Goal: Book appointment/travel/reservation

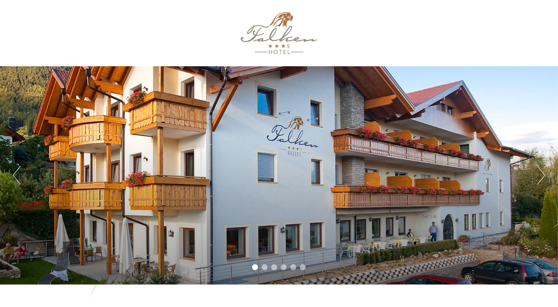
click at [278, 37] on div at bounding box center [279, 33] width 412 height 59
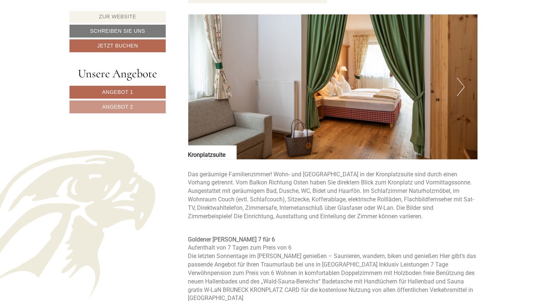
scroll to position [1287, 0]
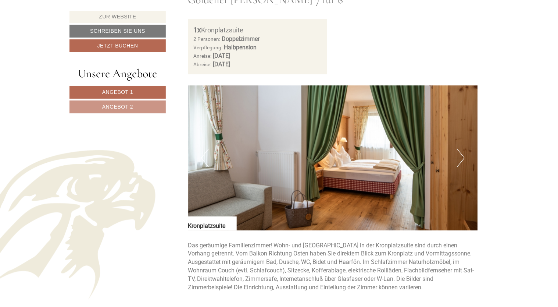
click at [461, 149] on button "Next" at bounding box center [461, 158] width 8 height 18
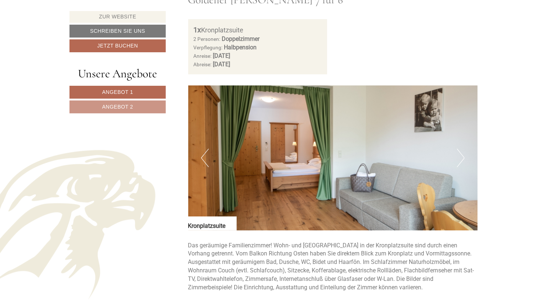
click at [457, 156] on img at bounding box center [333, 157] width 290 height 145
click at [460, 149] on button "Next" at bounding box center [461, 158] width 8 height 18
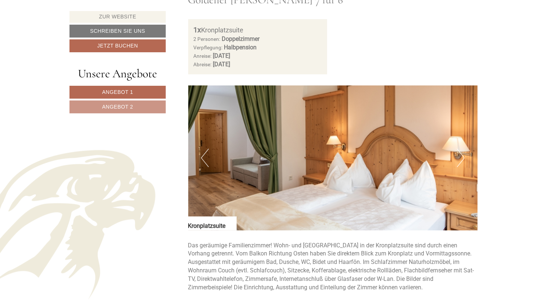
click at [463, 149] on button "Next" at bounding box center [461, 158] width 8 height 18
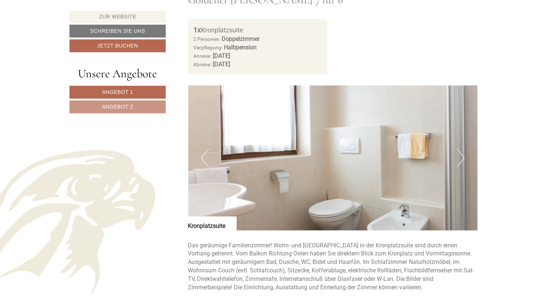
click at [464, 149] on button "Next" at bounding box center [461, 158] width 8 height 18
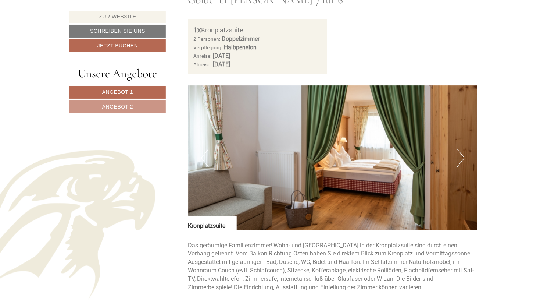
click at [464, 149] on button "Next" at bounding box center [461, 158] width 8 height 18
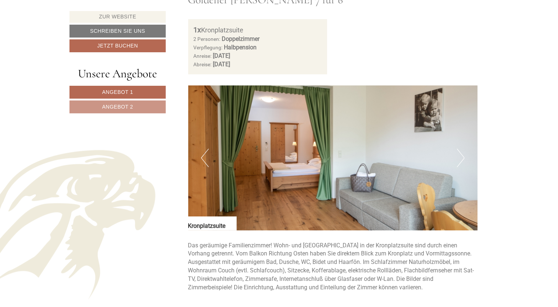
click at [464, 149] on button "Next" at bounding box center [461, 158] width 8 height 18
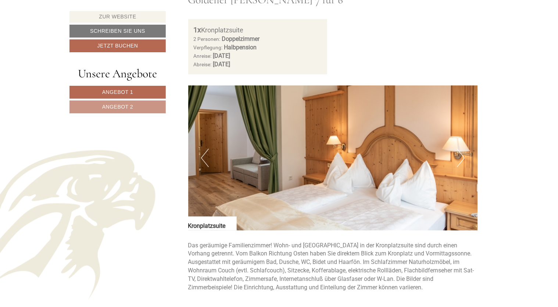
click at [464, 149] on button "Next" at bounding box center [461, 158] width 8 height 18
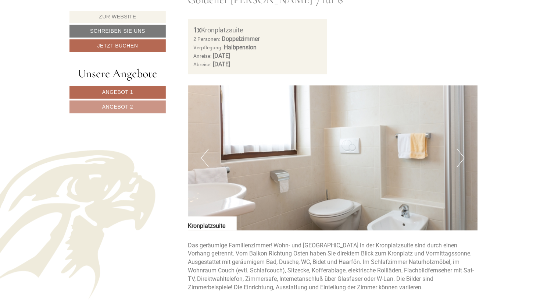
click at [464, 149] on button "Next" at bounding box center [461, 158] width 8 height 18
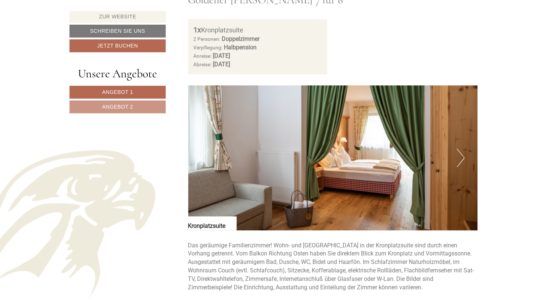
click at [464, 149] on button "Next" at bounding box center [461, 158] width 8 height 18
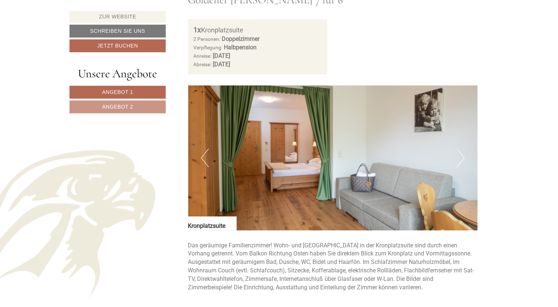
click at [464, 149] on button "Next" at bounding box center [461, 158] width 8 height 18
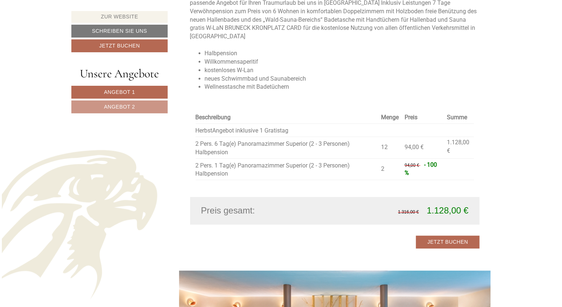
scroll to position [882, 0]
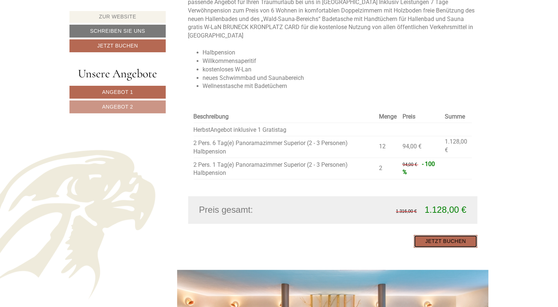
click at [451, 235] on link "Jetzt buchen" at bounding box center [446, 241] width 64 height 13
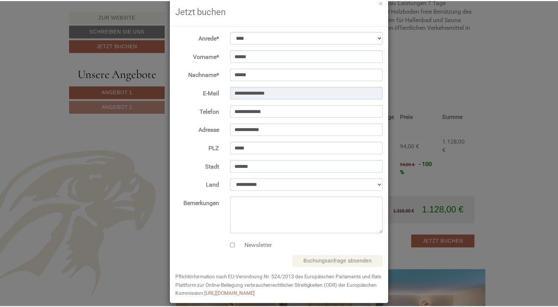
scroll to position [25, 0]
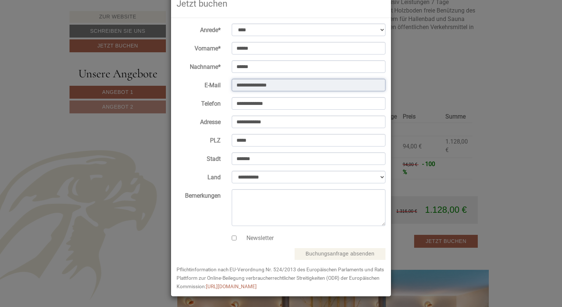
click at [285, 85] on input "**********" at bounding box center [309, 85] width 154 height 12
click at [285, 84] on input "**********" at bounding box center [309, 85] width 154 height 12
click at [281, 83] on input "**********" at bounding box center [309, 85] width 154 height 12
click at [507, 111] on div "**********" at bounding box center [281, 153] width 562 height 307
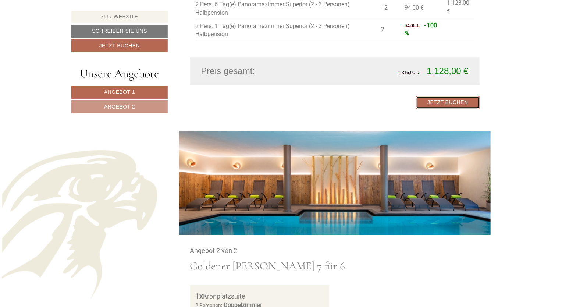
scroll to position [916, 0]
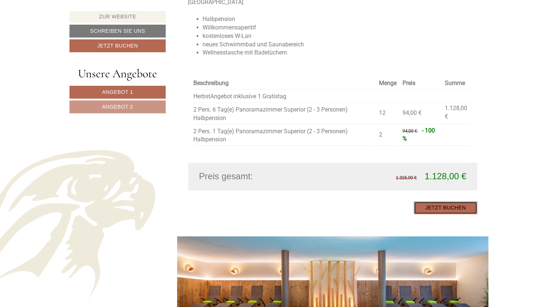
click at [447, 201] on link "Jetzt buchen" at bounding box center [446, 207] width 64 height 13
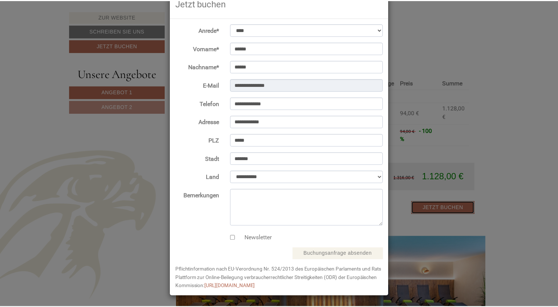
scroll to position [0, 0]
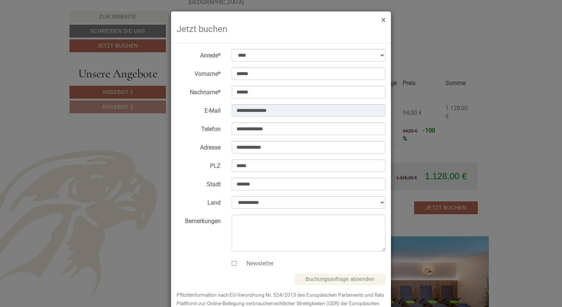
drag, startPoint x: 381, startPoint y: 18, endPoint x: 419, endPoint y: 59, distance: 56.2
click at [381, 18] on button "×" at bounding box center [383, 20] width 4 height 8
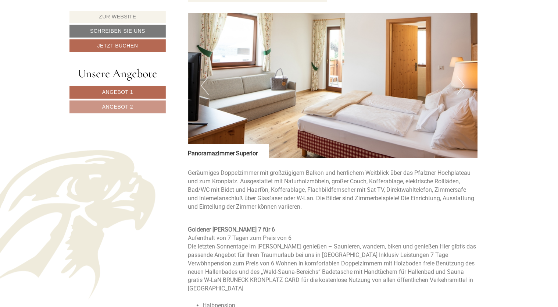
scroll to position [511, 0]
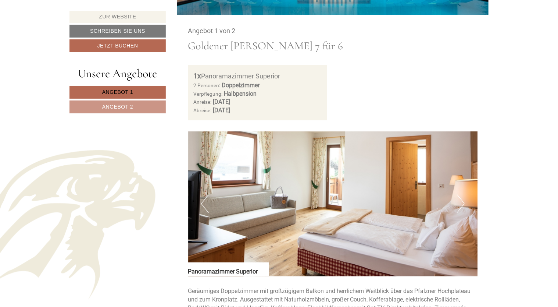
click at [117, 92] on span "Angebot 1" at bounding box center [117, 92] width 31 height 6
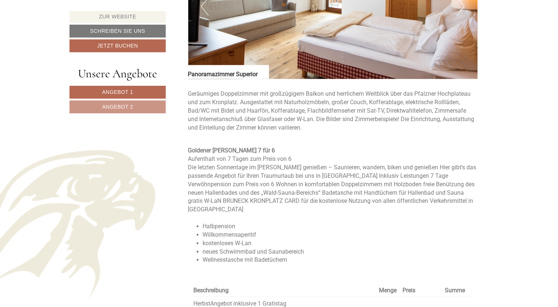
scroll to position [826, 0]
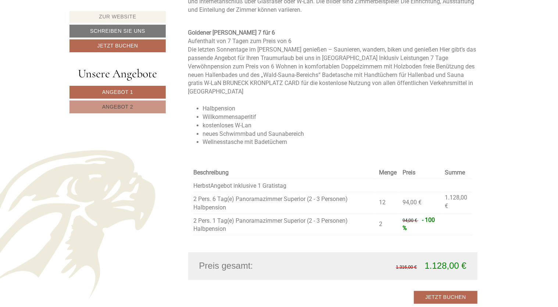
click at [124, 106] on span "Angebot 2" at bounding box center [117, 107] width 31 height 6
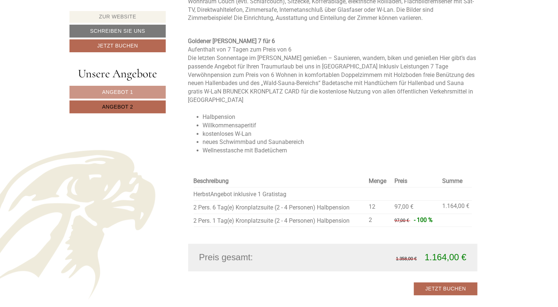
scroll to position [422, 0]
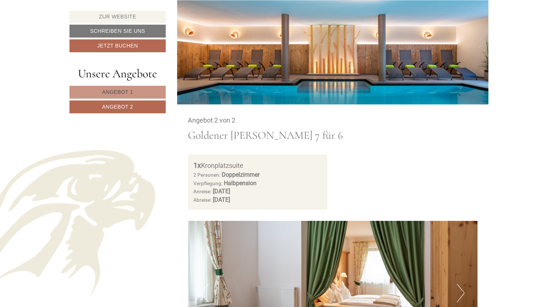
click at [121, 89] on span "Angebot 1" at bounding box center [117, 92] width 31 height 6
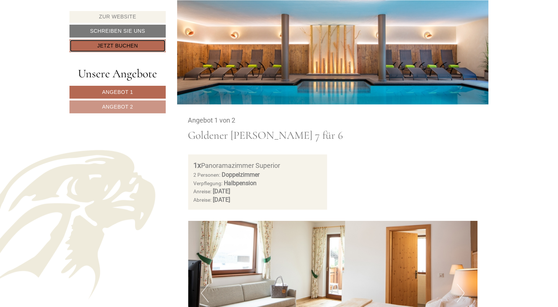
click at [121, 43] on link "Jetzt buchen" at bounding box center [117, 45] width 96 height 13
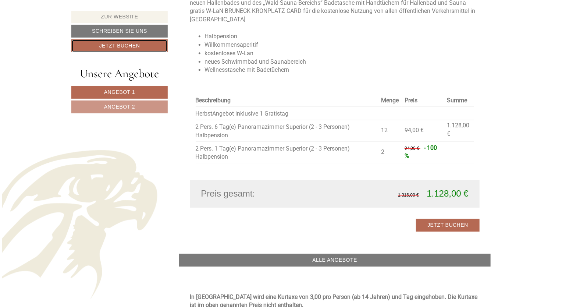
scroll to position [904, 0]
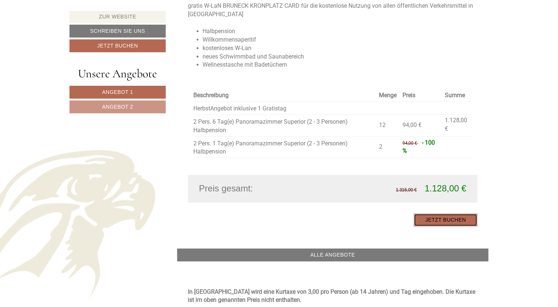
click at [452, 213] on link "Jetzt buchen" at bounding box center [446, 219] width 64 height 13
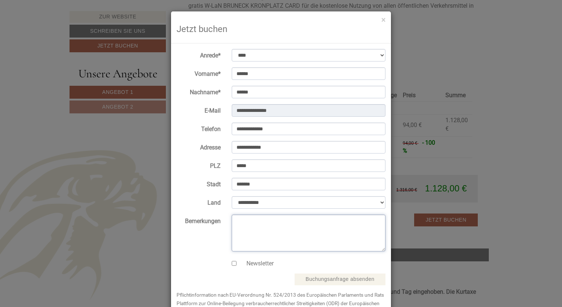
drag, startPoint x: 235, startPoint y: 219, endPoint x: 234, endPoint y: 225, distance: 6.4
click at [235, 219] on textarea "Bemerkungen" at bounding box center [309, 232] width 154 height 37
drag, startPoint x: 382, startPoint y: 20, endPoint x: 385, endPoint y: 23, distance: 4.2
click at [382, 20] on button "×" at bounding box center [383, 20] width 4 height 8
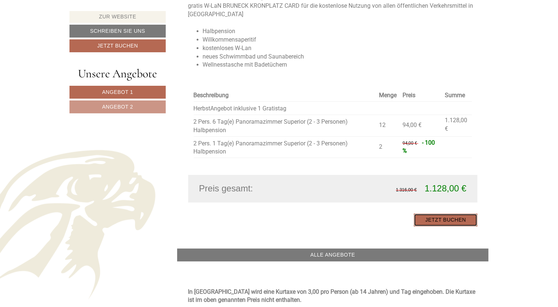
click at [446, 213] on link "Jetzt buchen" at bounding box center [446, 219] width 64 height 13
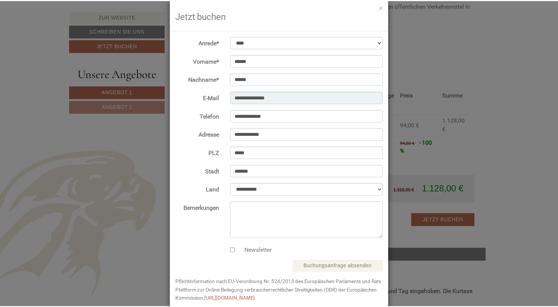
scroll to position [25, 0]
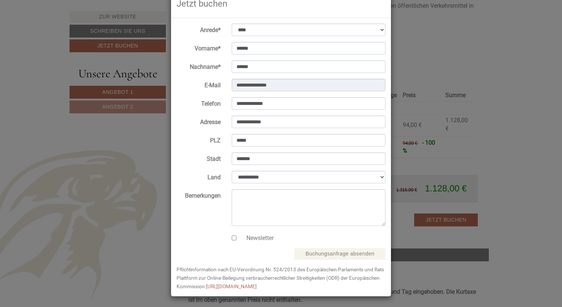
click at [519, 86] on div "**********" at bounding box center [281, 153] width 562 height 307
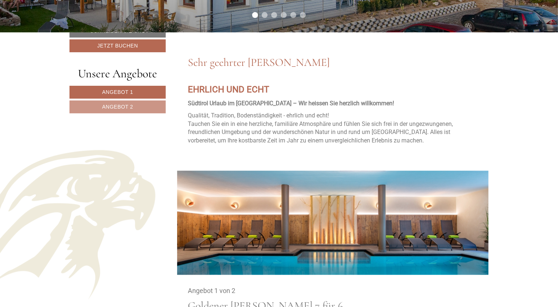
scroll to position [168, 0]
